Goal: Transaction & Acquisition: Purchase product/service

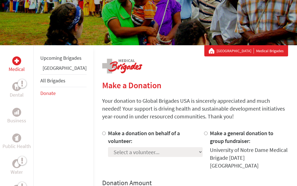
scroll to position [153, 0]
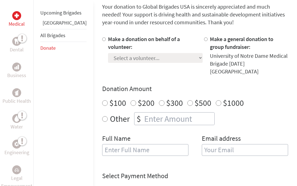
click at [102, 42] on div at bounding box center [105, 55] width 6 height 40
click at [102, 39] on input "Make a donation on behalf of a volunteer:" at bounding box center [104, 39] width 4 height 4
radio input "true"
click at [138, 58] on select "Select a volunteer... [PERSON_NAME] [PERSON_NAME] [PERSON_NAME] [PERSON_NAME] […" at bounding box center [155, 58] width 95 height 10
select select "B9BBBF3A-A55A-11F0-9E6E-42010A400005"
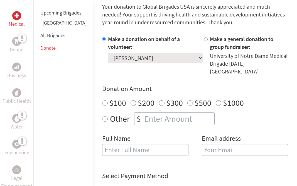
click at [108, 53] on select "Select a volunteer... [PERSON_NAME] [PERSON_NAME] [PERSON_NAME] [PERSON_NAME] […" at bounding box center [155, 58] width 95 height 10
click at [207, 113] on div "Other $" at bounding box center [195, 118] width 186 height 13
click at [137, 59] on select "Select a volunteer... [PERSON_NAME] [PERSON_NAME] [PERSON_NAME] [PERSON_NAME] […" at bounding box center [155, 58] width 95 height 10
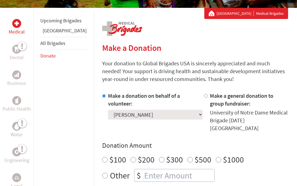
scroll to position [4, 0]
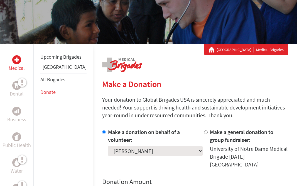
scroll to position [182, 0]
